Goal: Navigation & Orientation: Find specific page/section

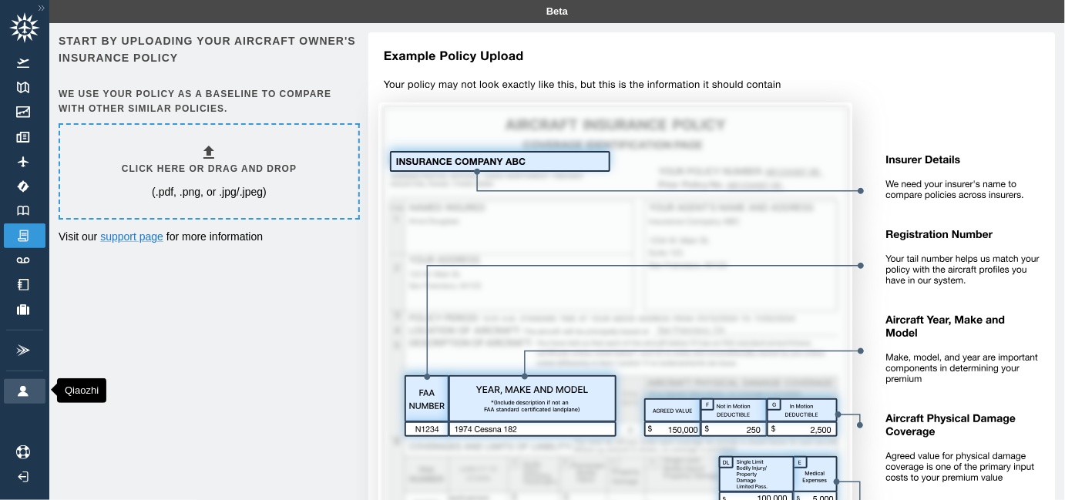
click at [27, 391] on img at bounding box center [23, 391] width 17 height 11
click at [45, 7] on img at bounding box center [41, 8] width 15 height 13
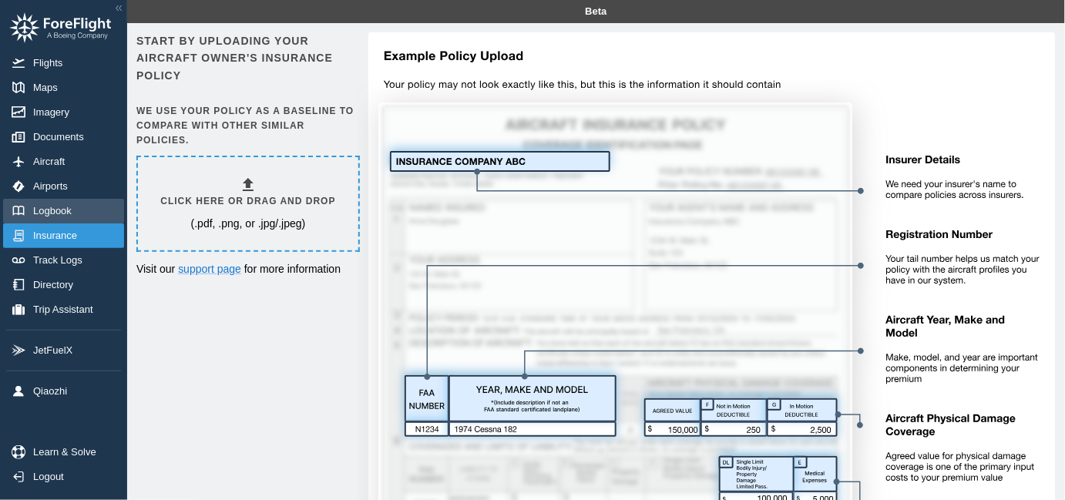
click at [72, 209] on span "Logbook" at bounding box center [55, 211] width 45 height 12
